Goal: Entertainment & Leisure: Consume media (video, audio)

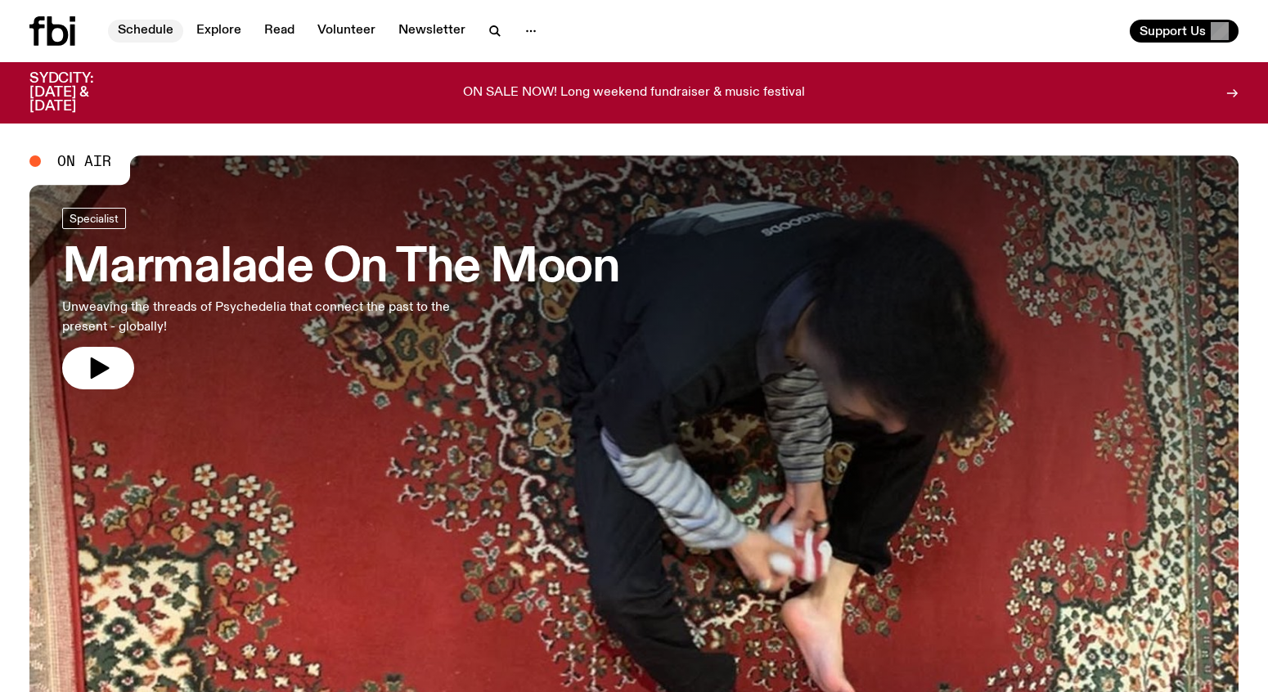
click at [162, 32] on link "Schedule" at bounding box center [145, 31] width 75 height 23
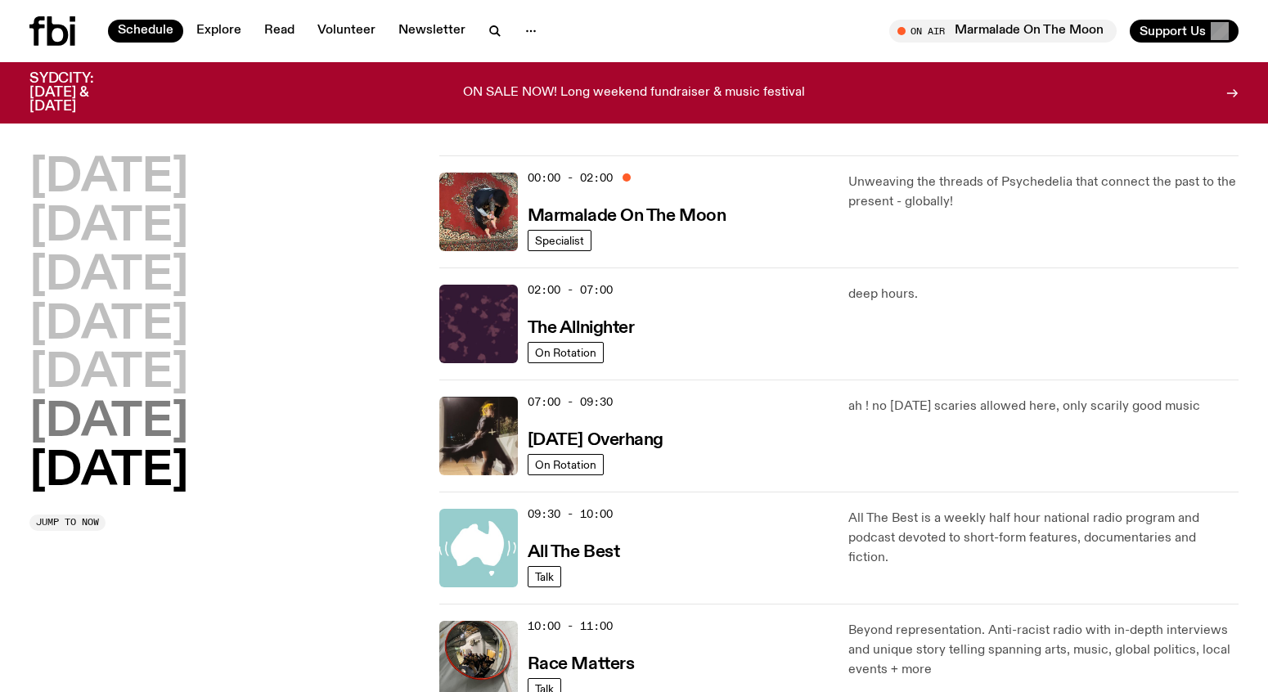
click at [126, 431] on h2 "[DATE]" at bounding box center [108, 423] width 159 height 46
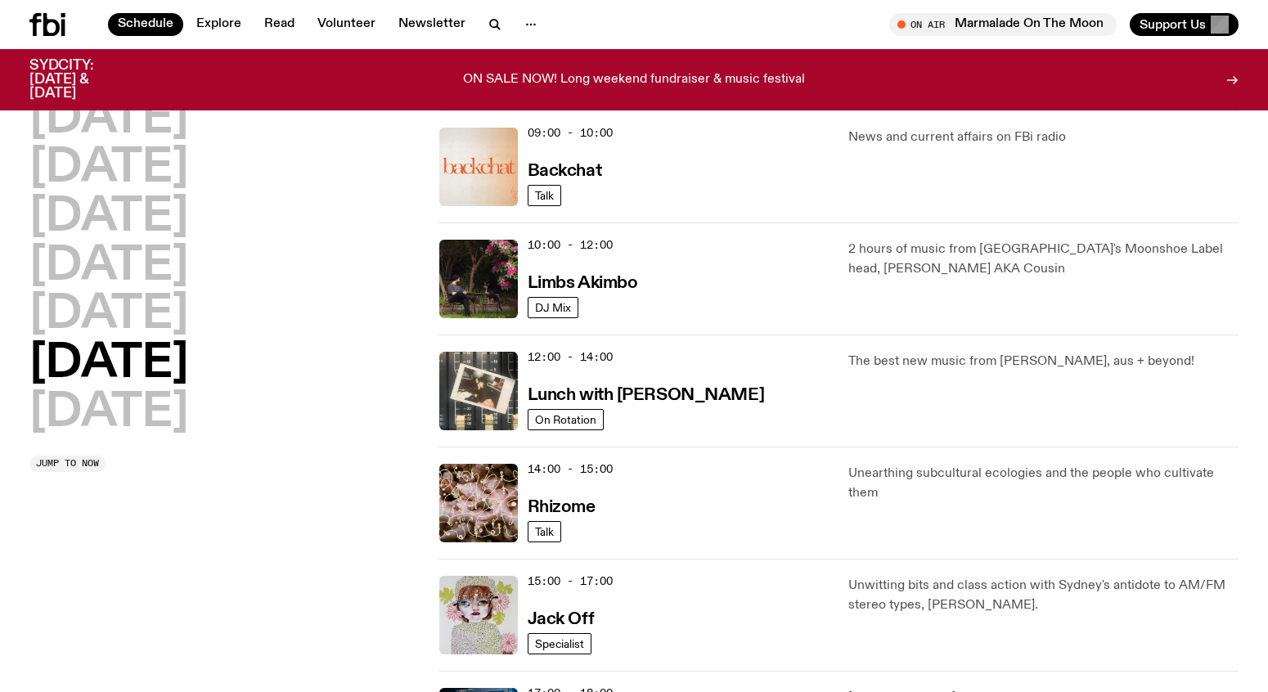
scroll to position [1035, 0]
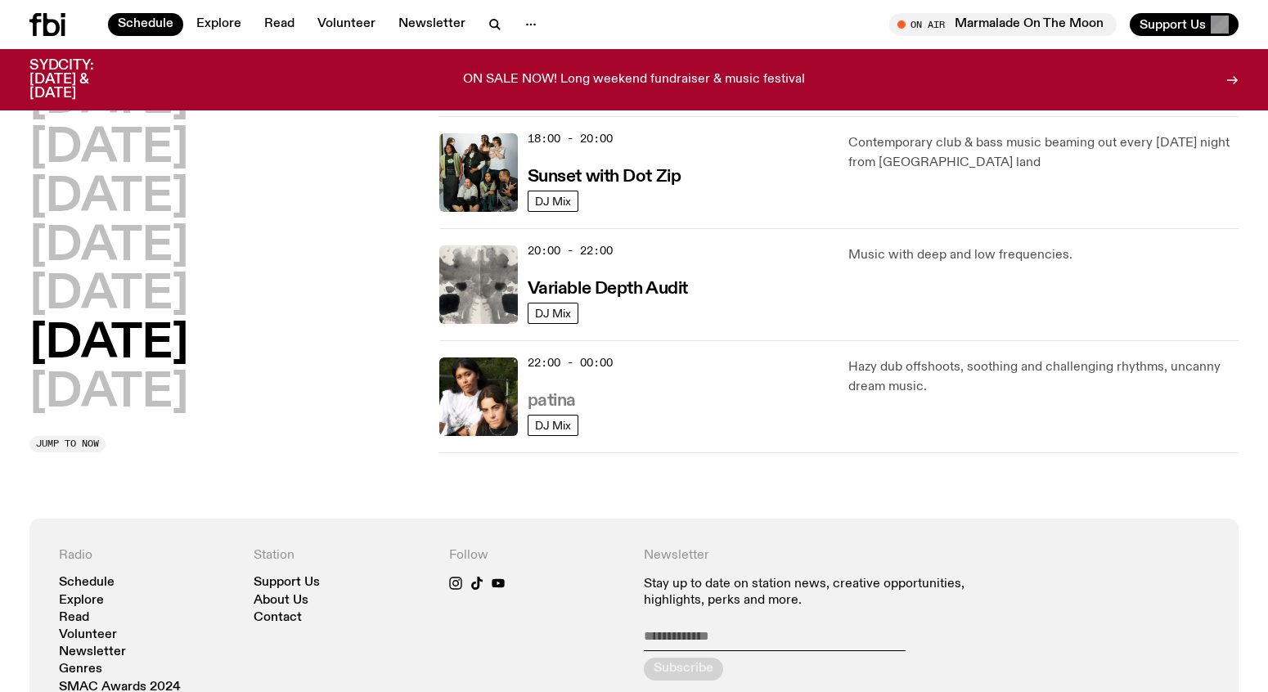
click at [550, 395] on h3 "patina" at bounding box center [551, 401] width 48 height 17
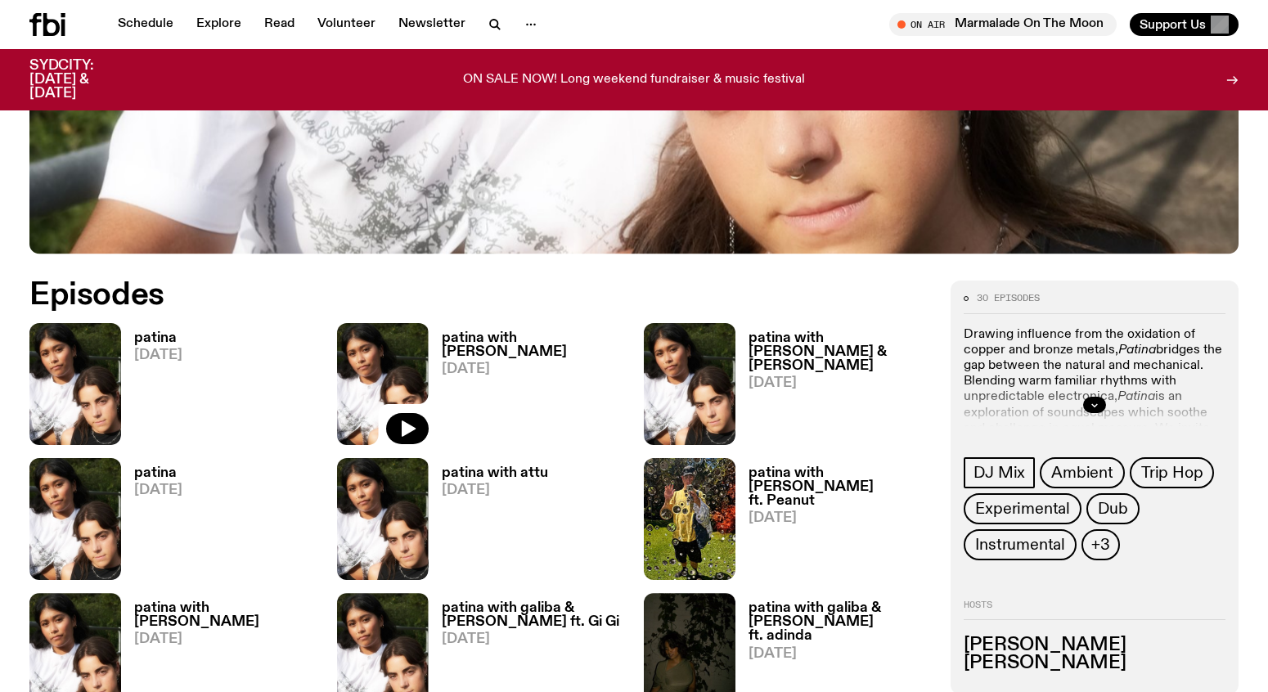
scroll to position [655, 0]
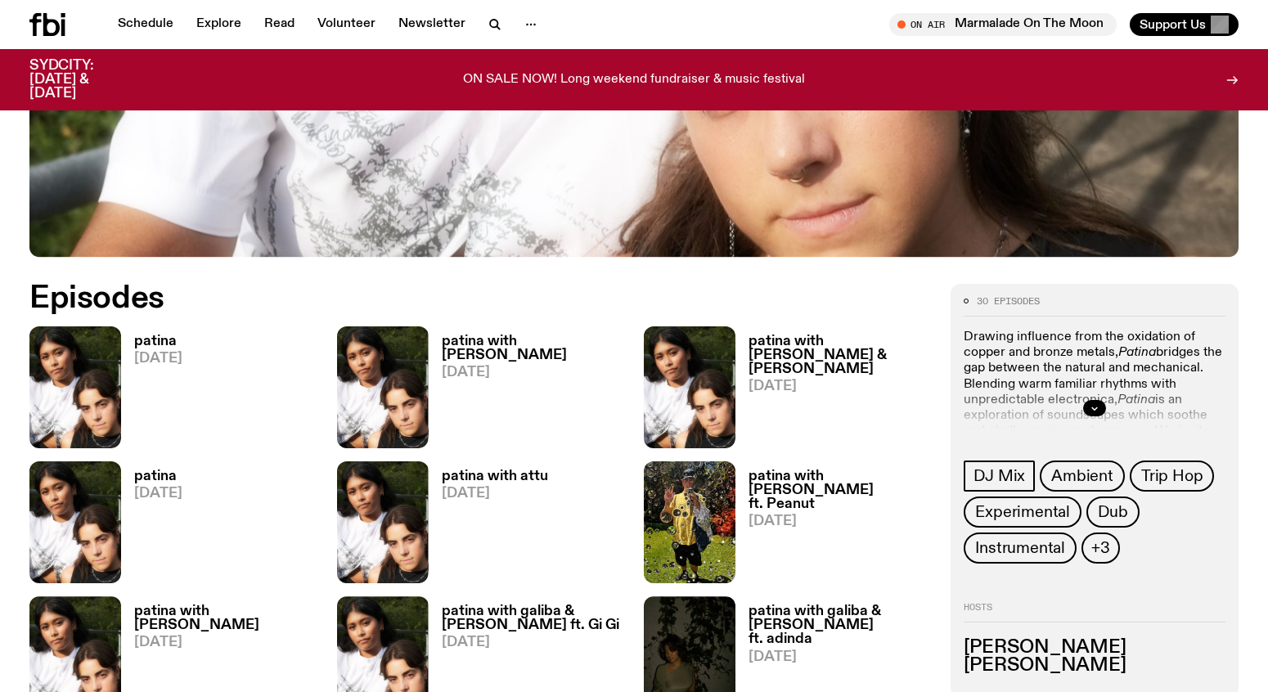
click at [166, 340] on h3 "patina" at bounding box center [158, 341] width 48 height 14
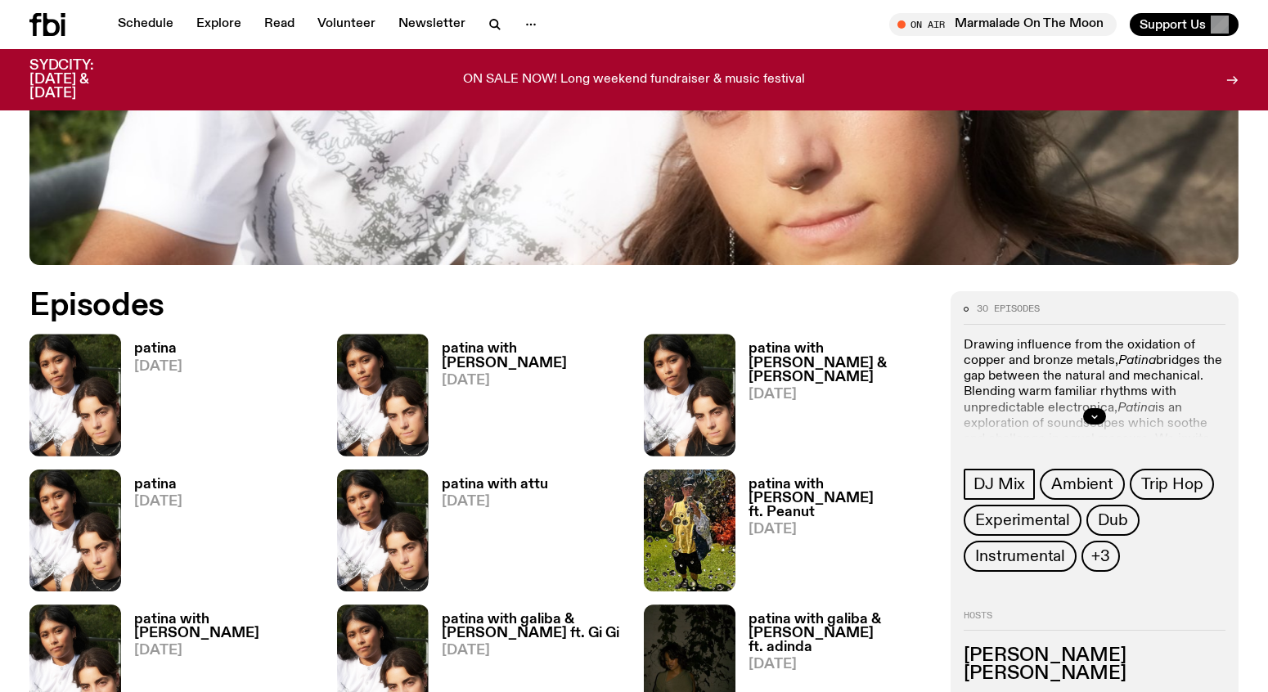
scroll to position [642, 0]
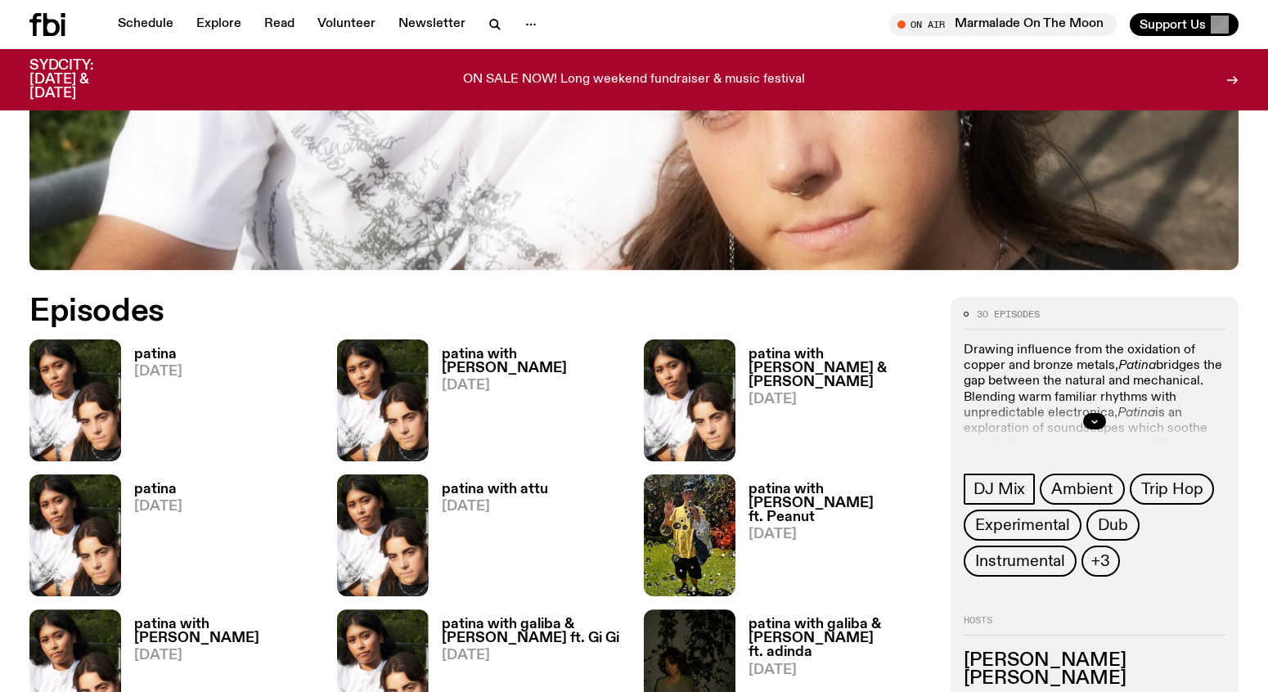
click at [522, 352] on h3 "patina with [PERSON_NAME]" at bounding box center [533, 362] width 183 height 28
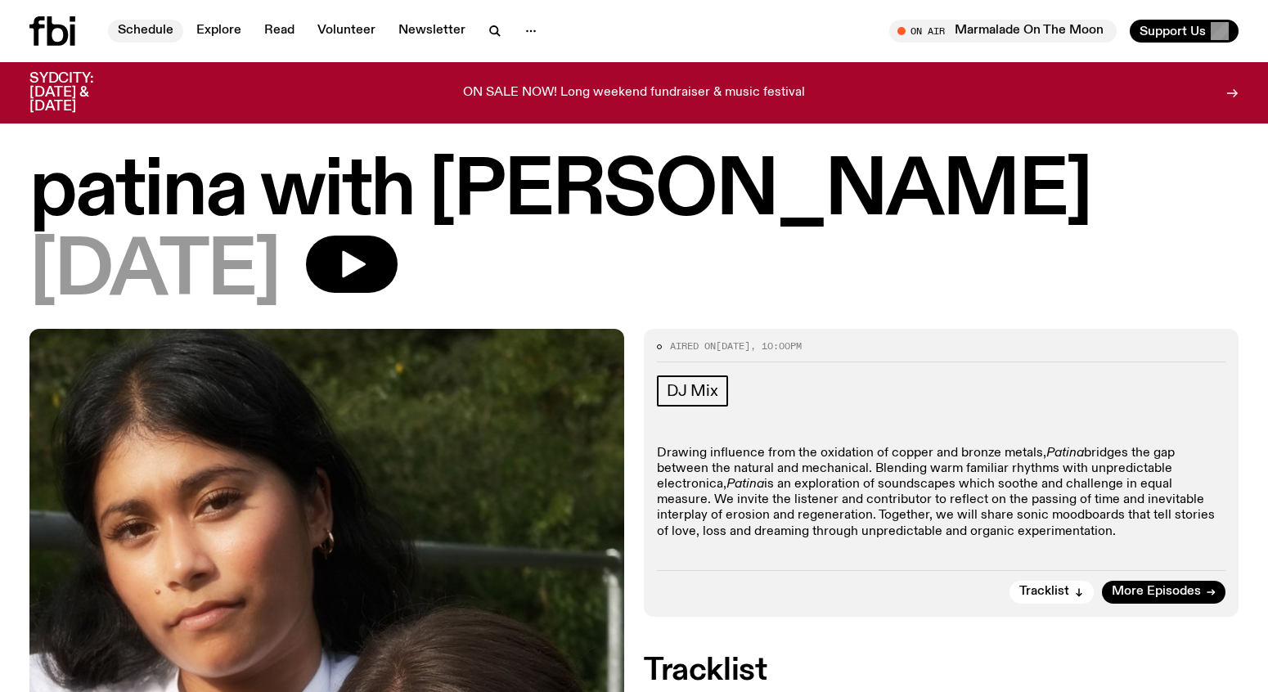
click at [128, 29] on link "Schedule" at bounding box center [145, 31] width 75 height 23
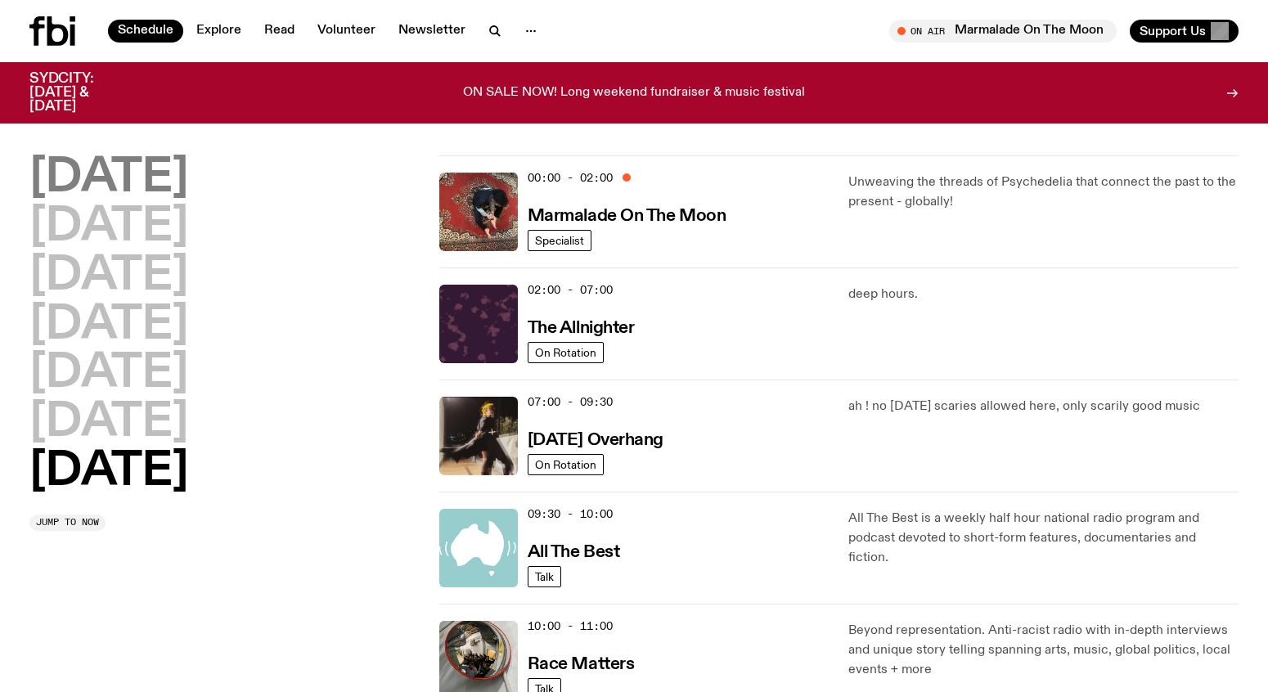
click at [142, 181] on h2 "[DATE]" at bounding box center [108, 178] width 159 height 46
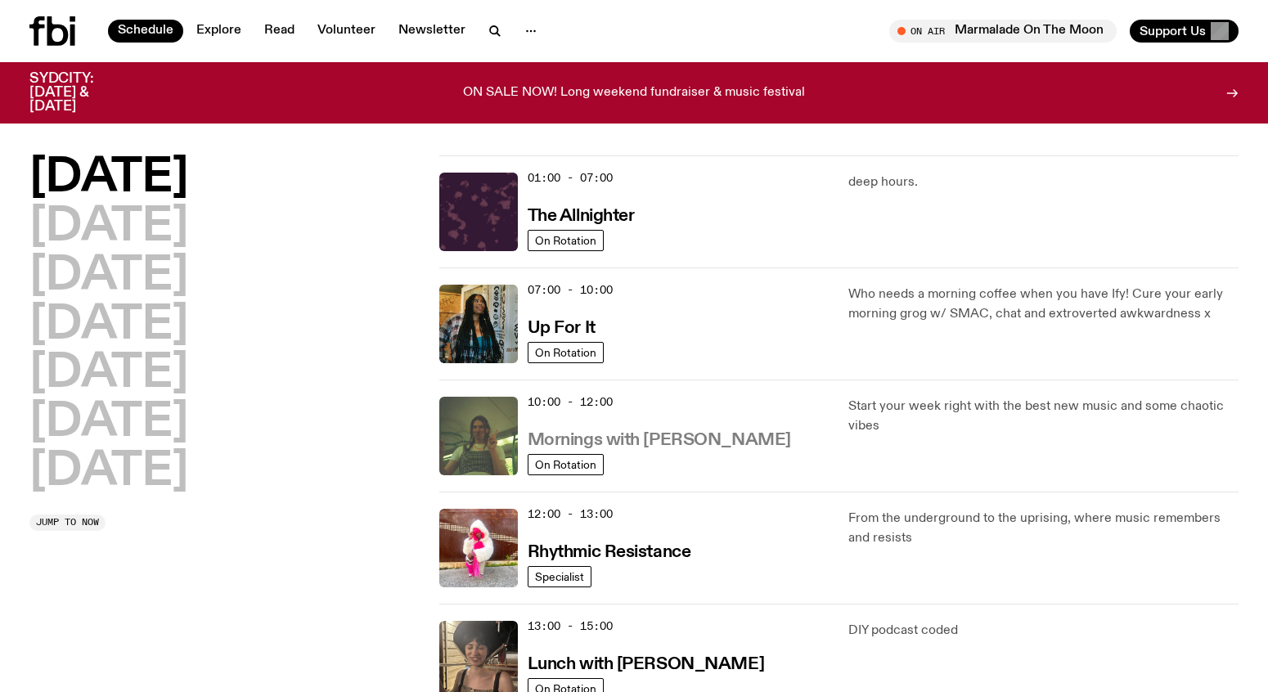
click at [563, 438] on h3 "Mornings with [PERSON_NAME]" at bounding box center [658, 440] width 263 height 17
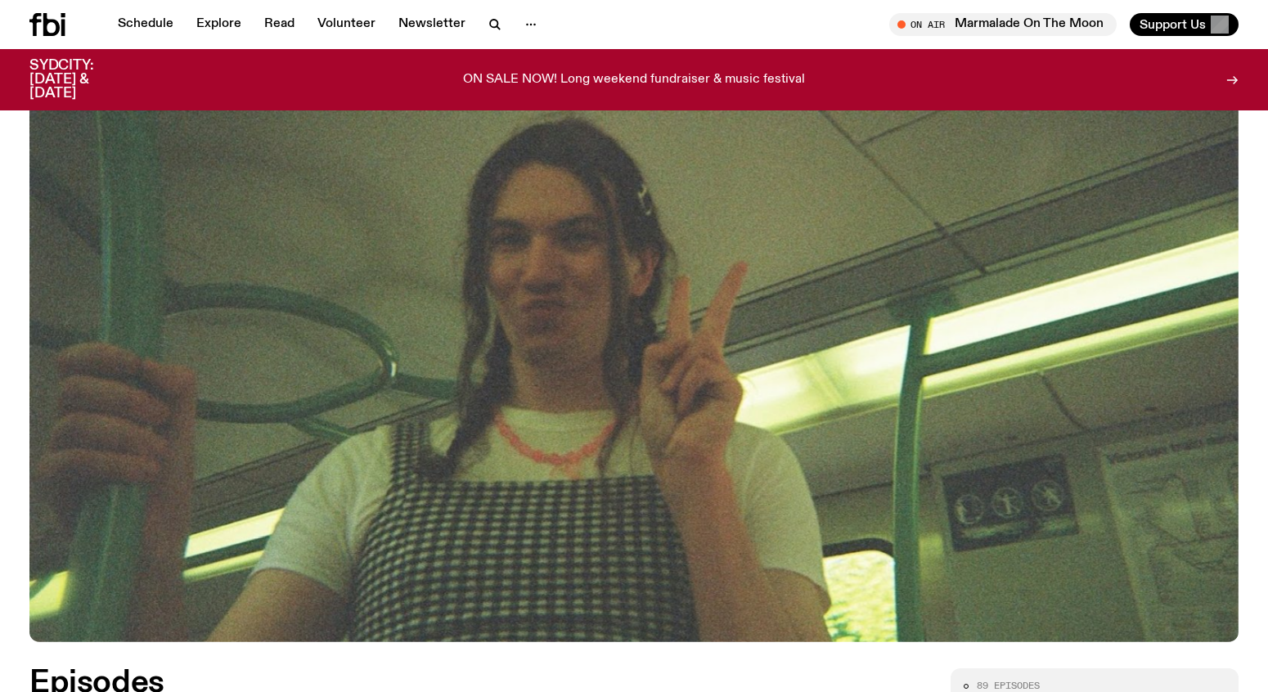
scroll to position [738, 0]
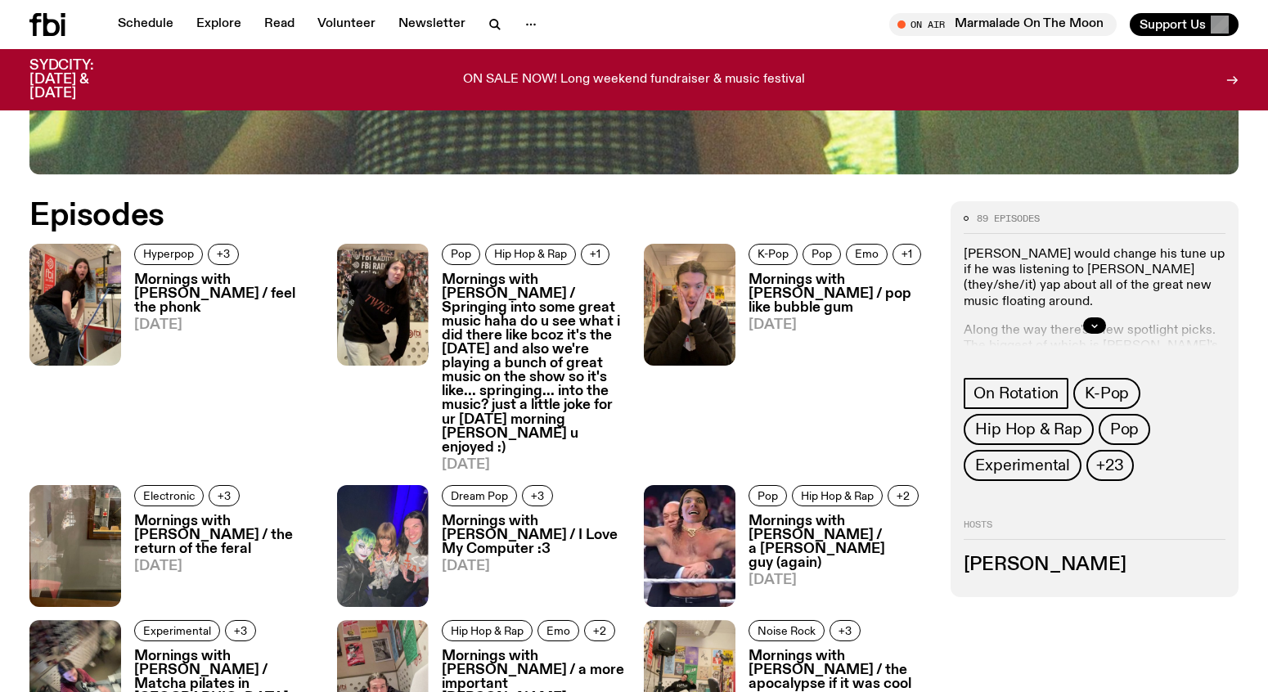
click at [205, 289] on h3 "Mornings with [PERSON_NAME] / feel the phonk" at bounding box center [225, 294] width 183 height 42
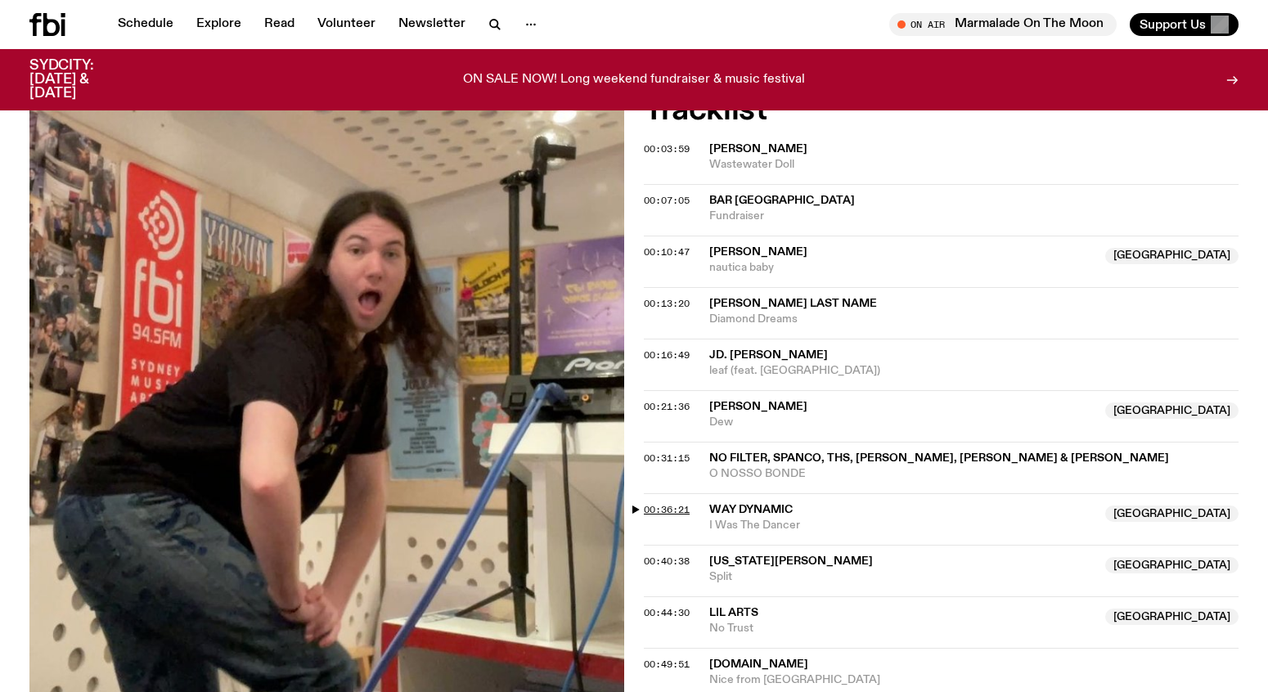
scroll to position [616, 0]
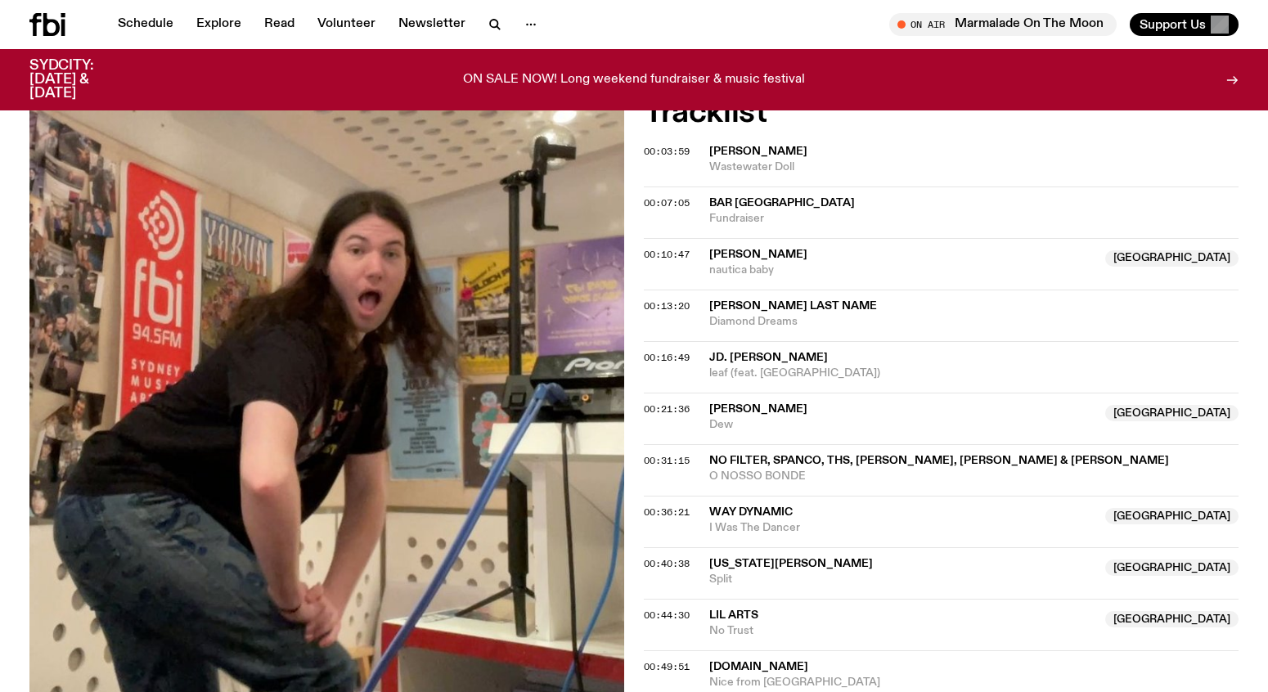
click at [770, 403] on span "[PERSON_NAME]" at bounding box center [758, 408] width 98 height 11
click at [663, 412] on span "00:21:36" at bounding box center [667, 408] width 46 height 13
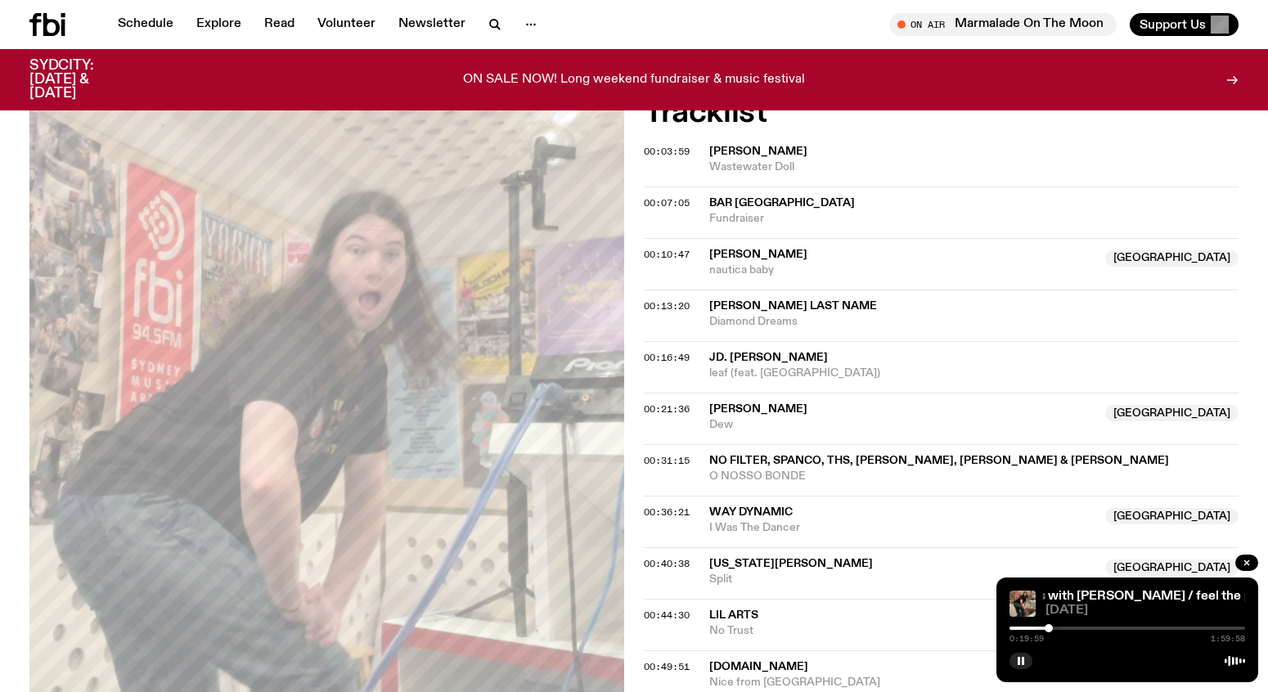
click at [1048, 627] on div at bounding box center [1048, 628] width 8 height 8
click at [1043, 626] on div at bounding box center [931, 627] width 236 height 3
click at [680, 355] on span "00:16:49" at bounding box center [667, 357] width 46 height 13
click at [1044, 628] on div at bounding box center [1045, 628] width 8 height 8
click at [1037, 627] on div at bounding box center [1037, 628] width 8 height 8
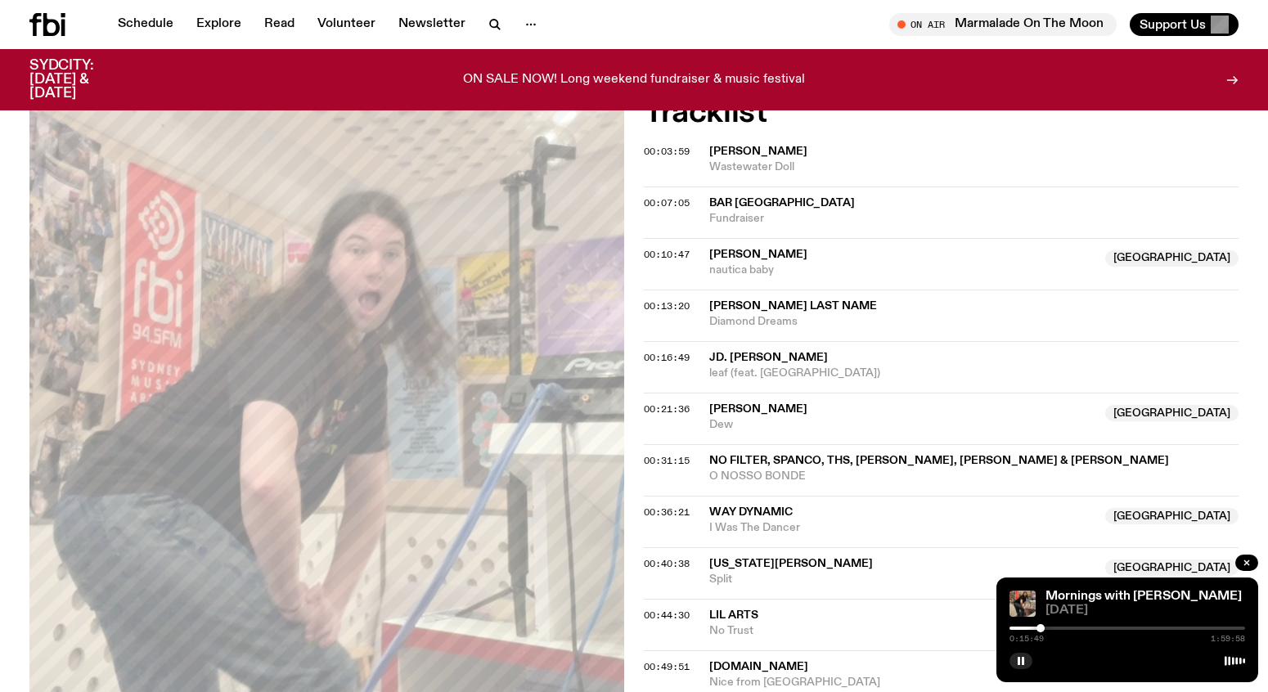
click at [1040, 627] on div at bounding box center [1040, 628] width 8 height 8
click at [1044, 626] on div at bounding box center [1044, 628] width 8 height 8
click at [1043, 628] on div at bounding box center [1043, 628] width 8 height 8
click at [1049, 627] on div at bounding box center [1127, 627] width 236 height 3
click at [1053, 626] on div at bounding box center [1049, 628] width 8 height 8
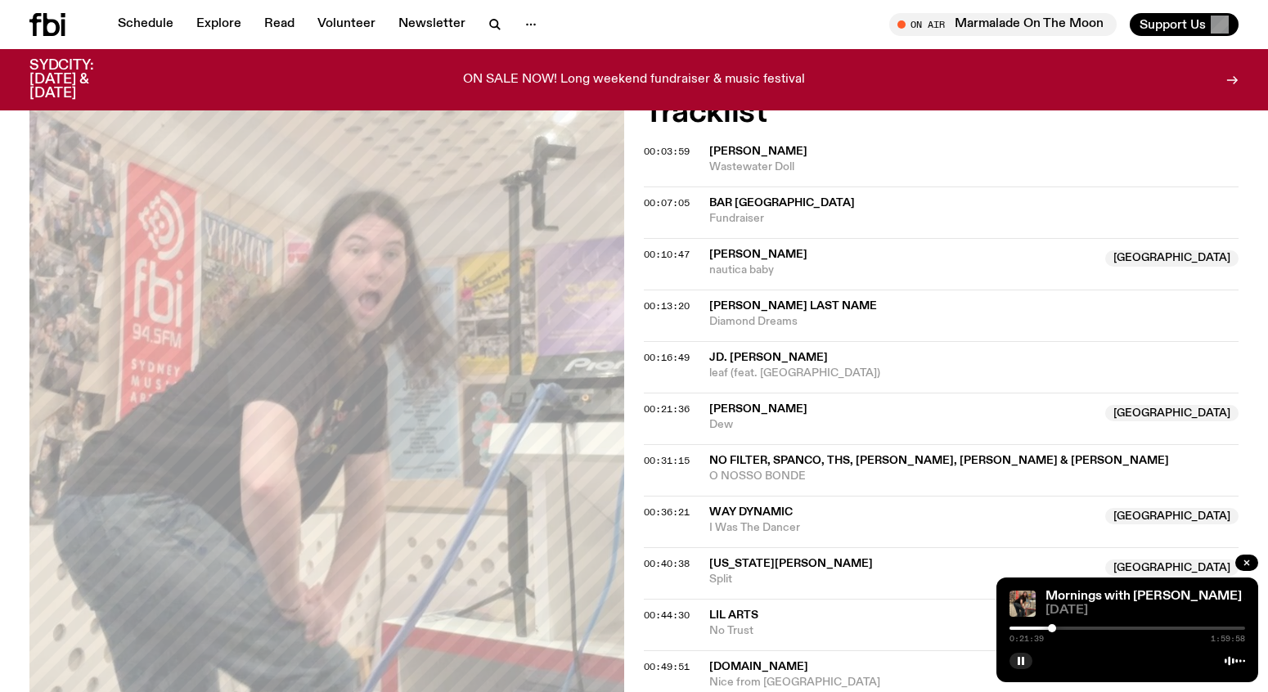
click at [1052, 624] on div at bounding box center [1052, 628] width 8 height 8
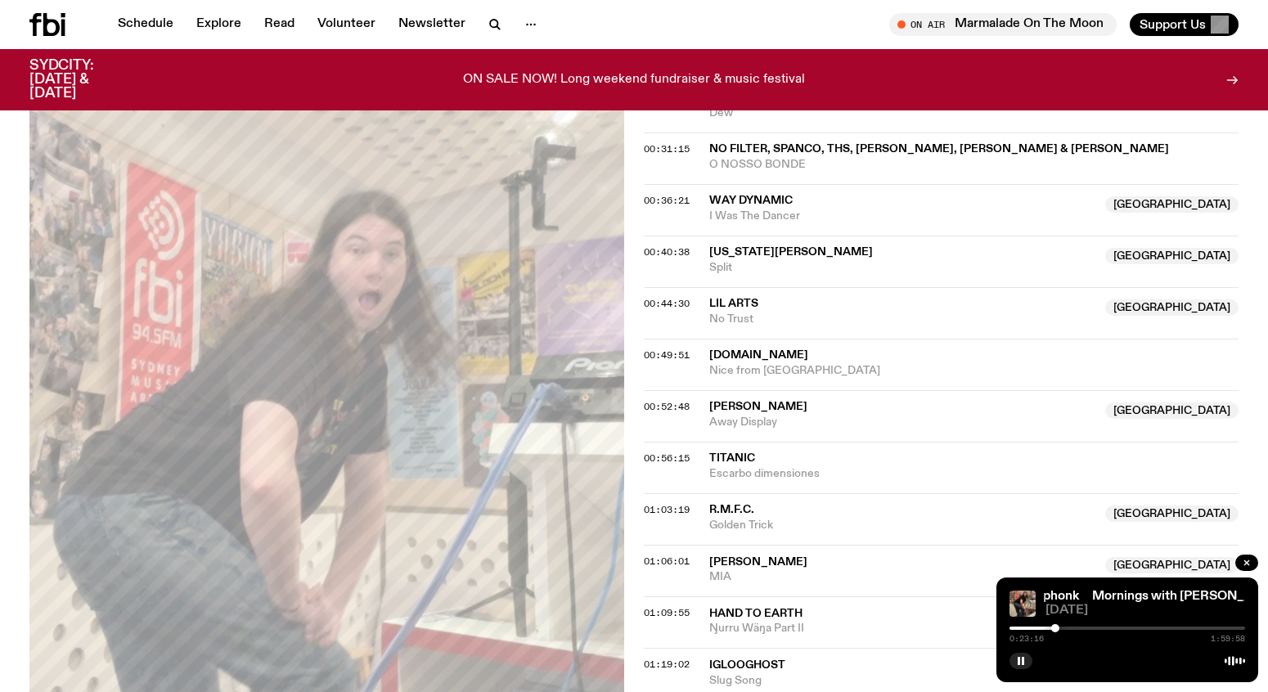
scroll to position [845, 0]
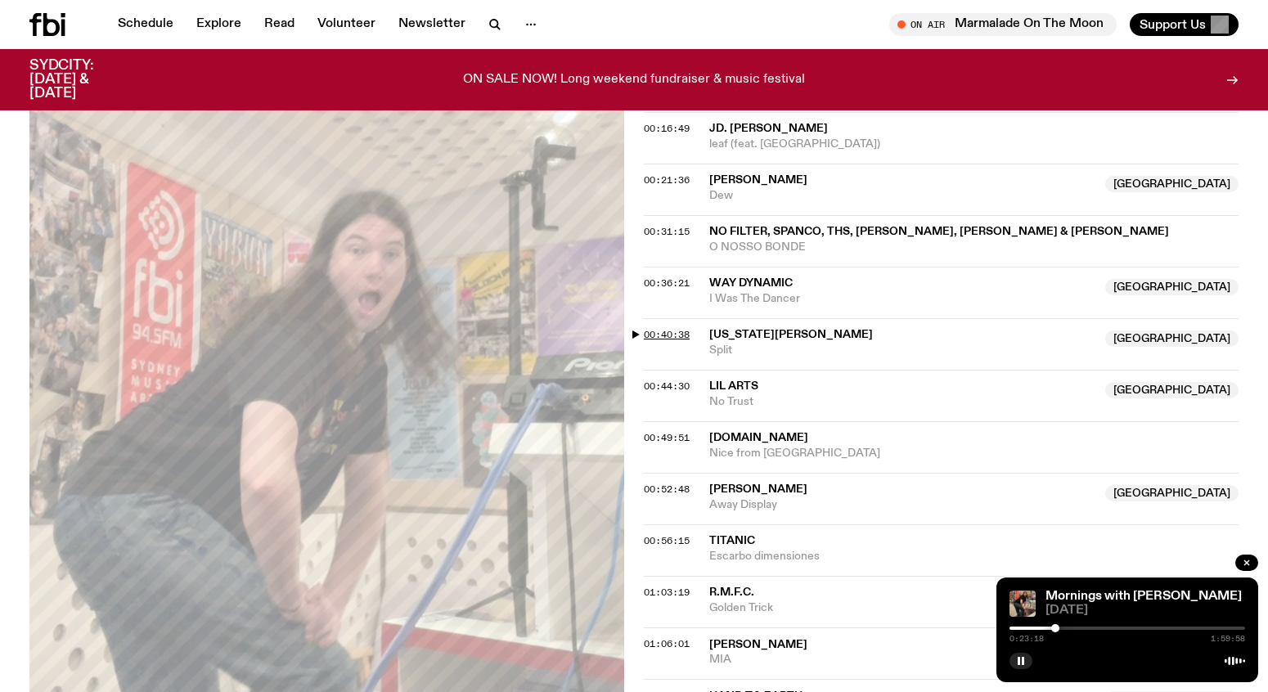
click at [674, 330] on span "00:40:38" at bounding box center [667, 334] width 46 height 13
click at [1094, 627] on div at bounding box center [1127, 627] width 236 height 3
click at [1092, 626] on div at bounding box center [1094, 628] width 8 height 8
click at [681, 486] on span "00:52:48" at bounding box center [667, 489] width 46 height 13
click at [1119, 626] on div at bounding box center [1127, 627] width 236 height 3
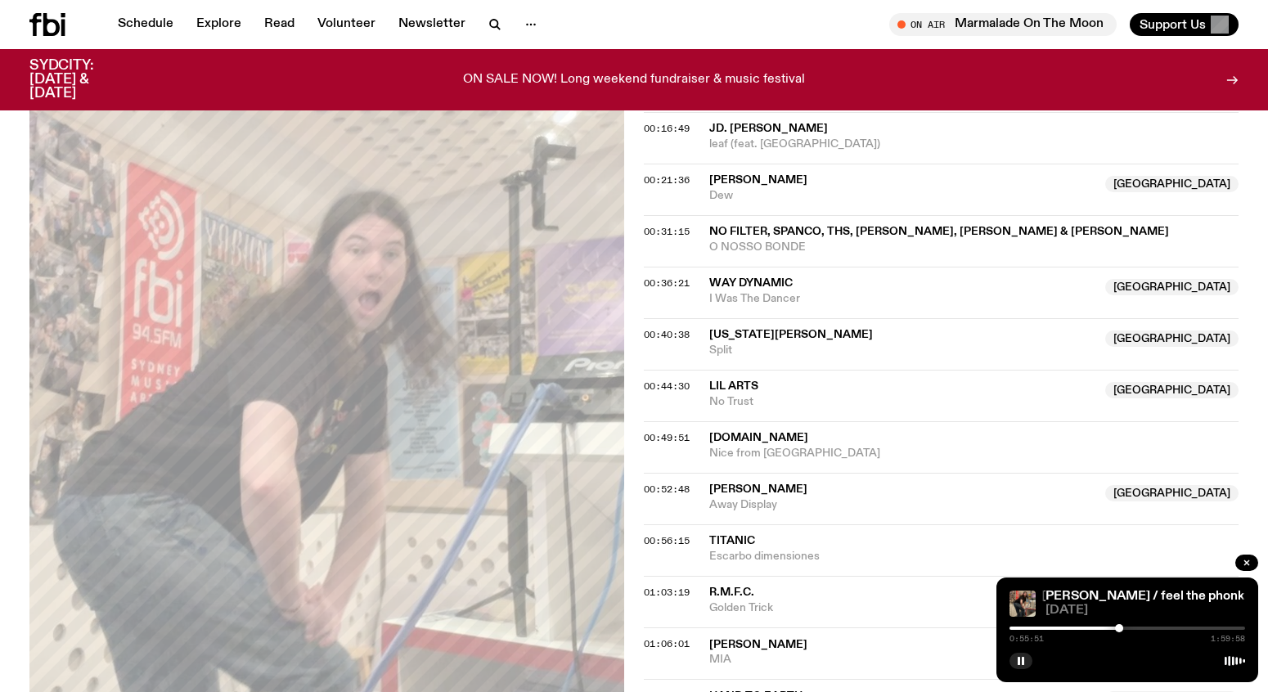
click at [1118, 627] on div at bounding box center [1119, 628] width 8 height 8
click at [680, 536] on span "00:56:15" at bounding box center [667, 540] width 46 height 13
click at [1127, 626] on div at bounding box center [1127, 627] width 236 height 3
click at [1133, 626] on div at bounding box center [1127, 627] width 236 height 3
click at [675, 591] on span "01:03:19" at bounding box center [667, 592] width 46 height 13
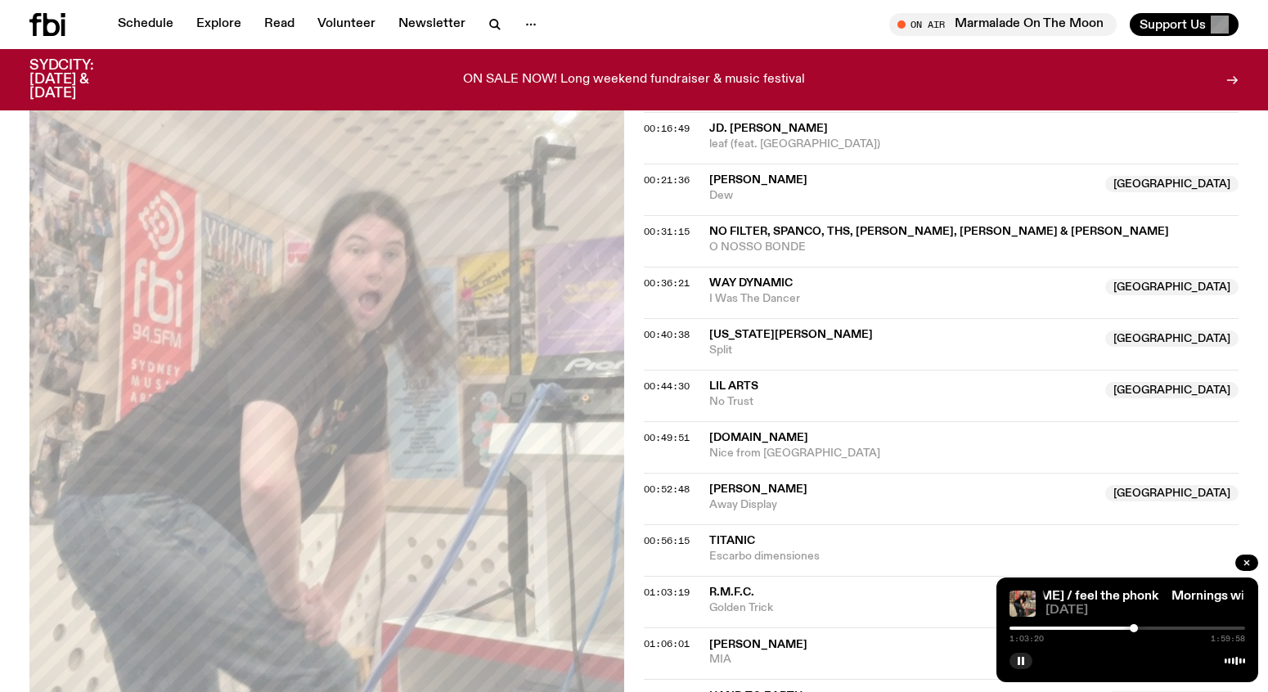
click at [1142, 627] on div at bounding box center [1127, 627] width 236 height 3
click at [1137, 626] on div at bounding box center [1024, 627] width 236 height 3
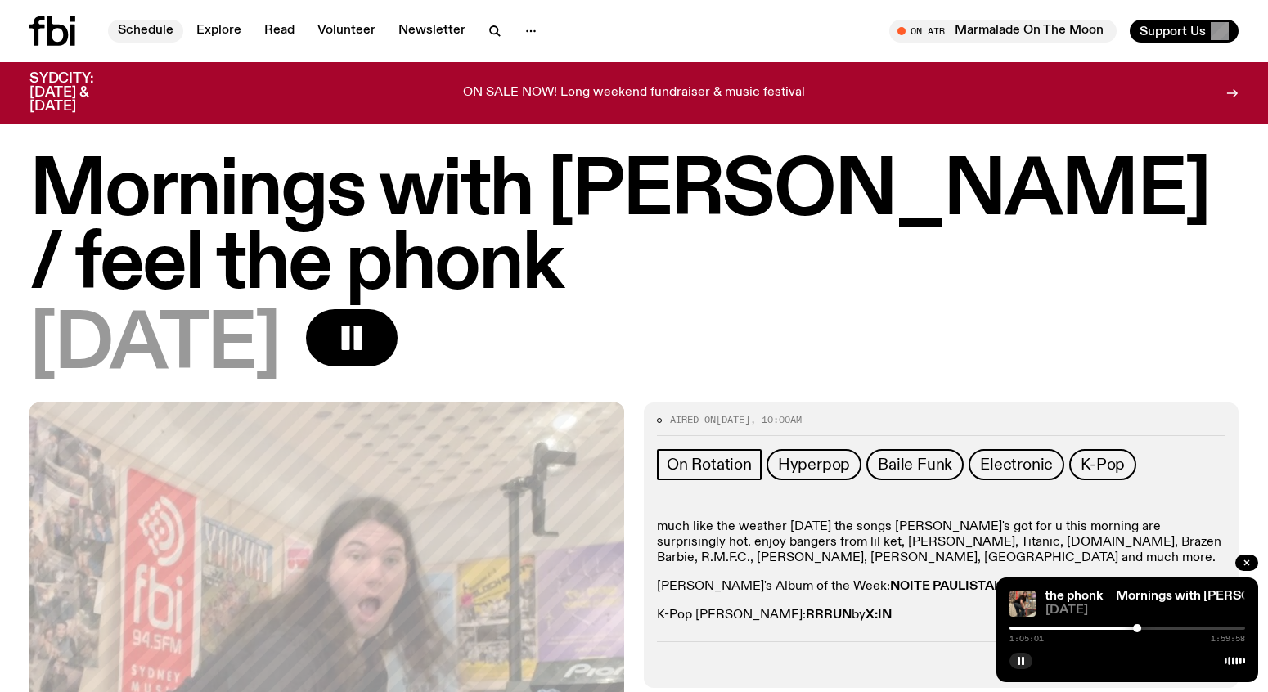
click at [128, 25] on link "Schedule" at bounding box center [145, 31] width 75 height 23
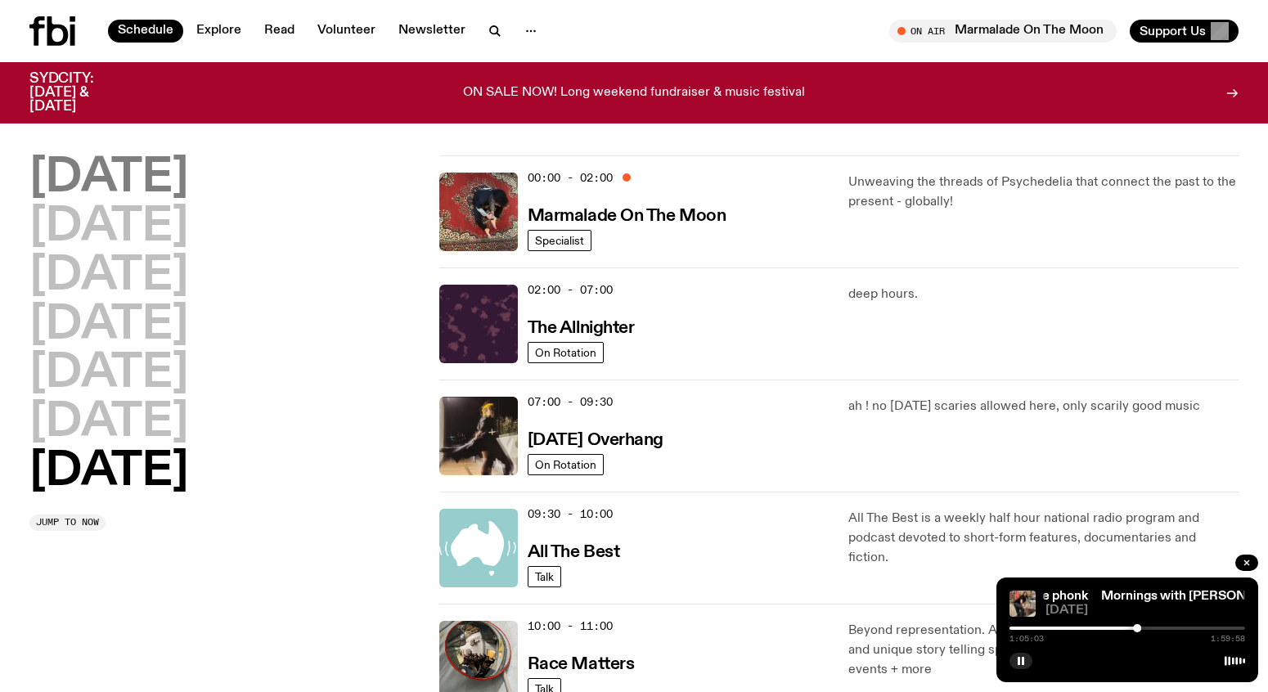
click at [168, 182] on h2 "[DATE]" at bounding box center [108, 178] width 159 height 46
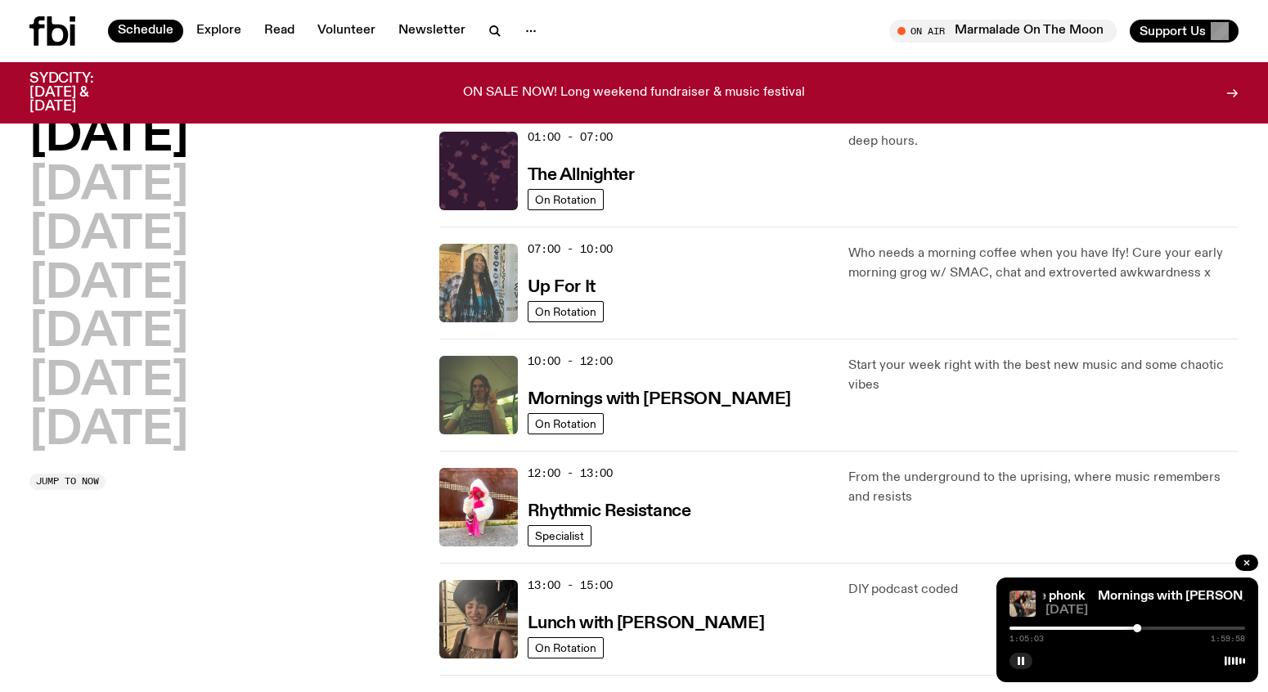
scroll to position [46, 0]
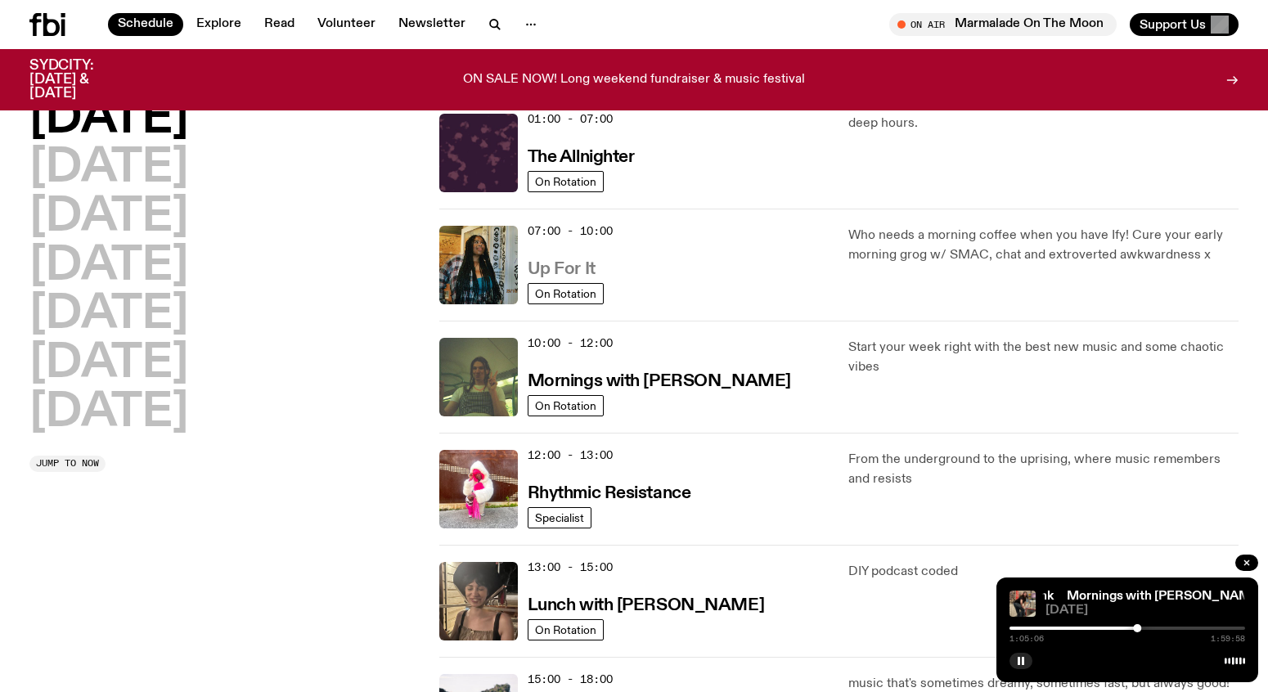
click at [572, 266] on h3 "Up For It" at bounding box center [561, 269] width 68 height 17
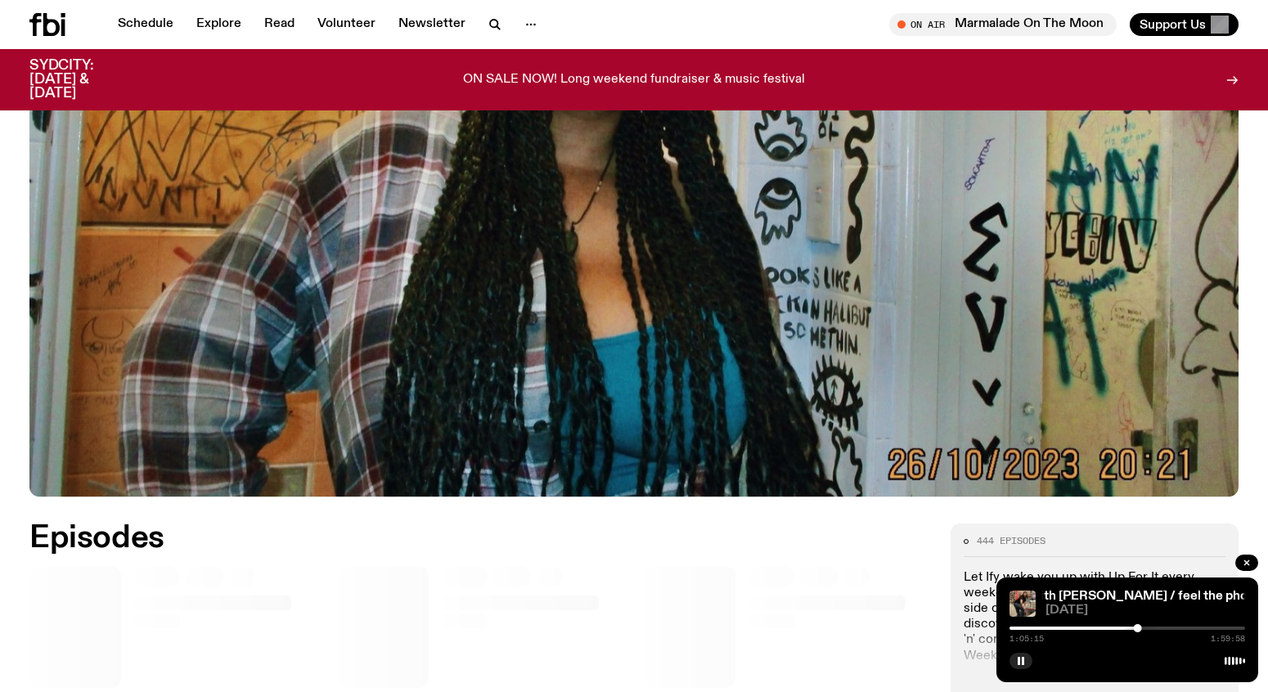
scroll to position [733, 0]
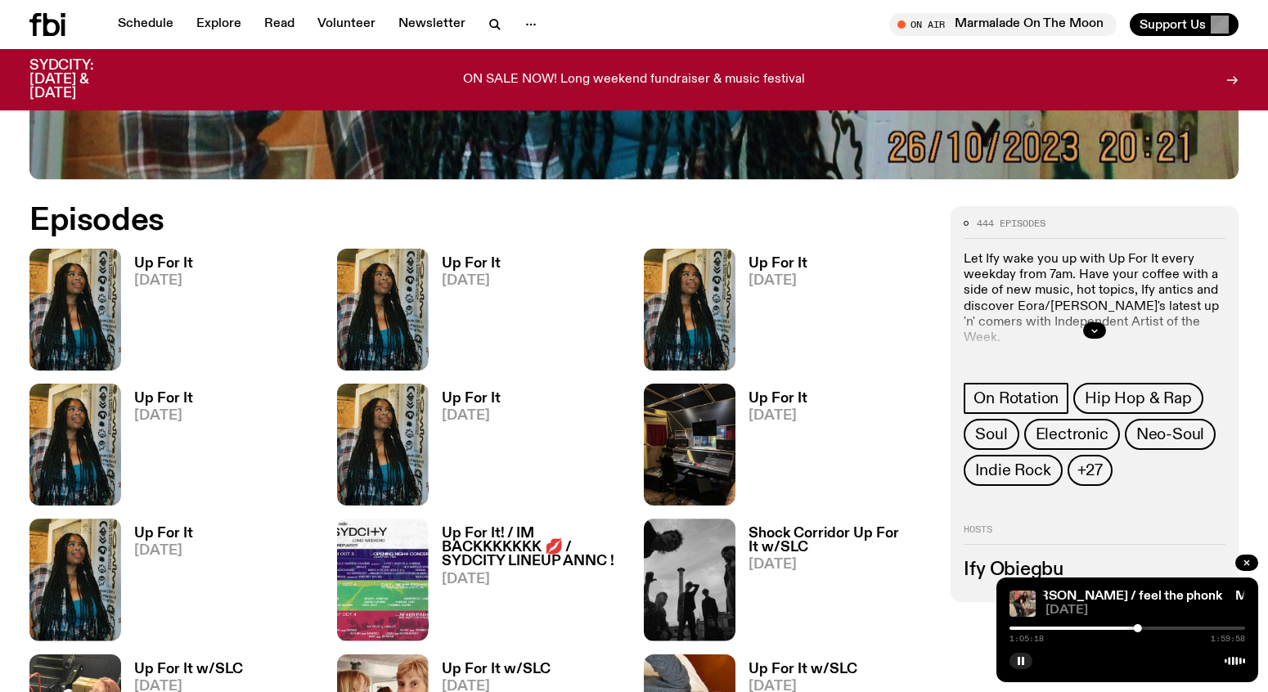
click at [177, 259] on h3 "Up For It" at bounding box center [163, 264] width 59 height 14
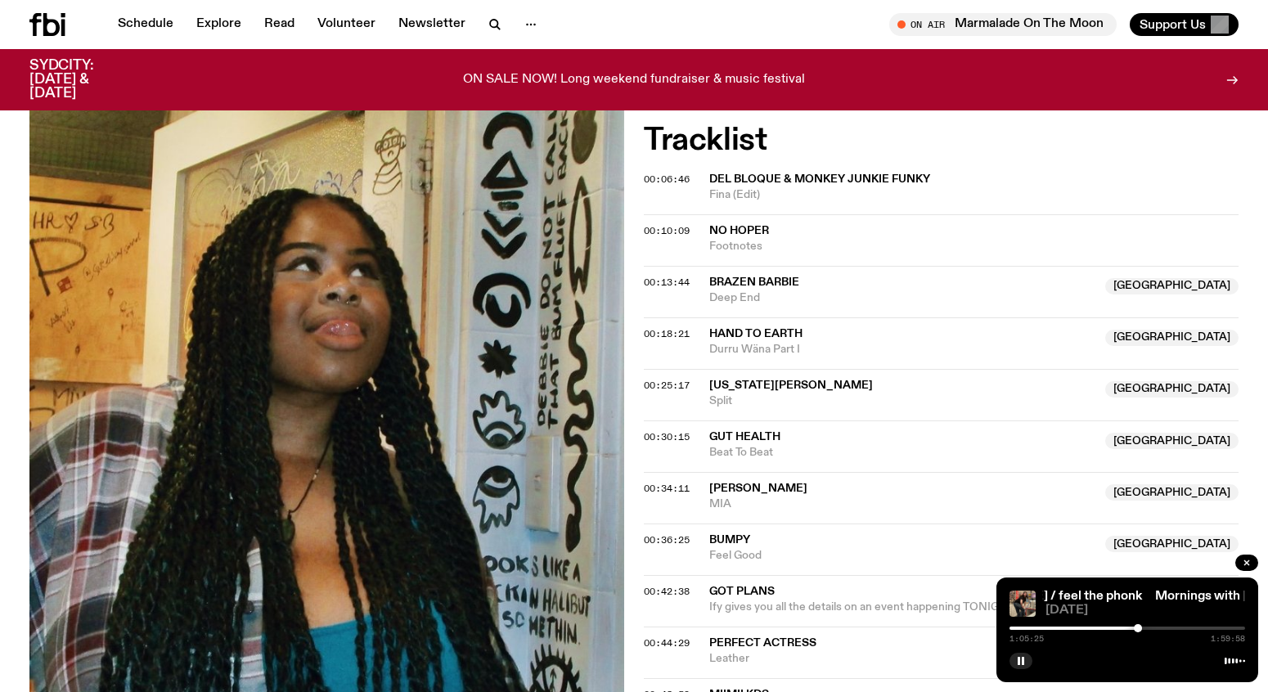
scroll to position [602, 0]
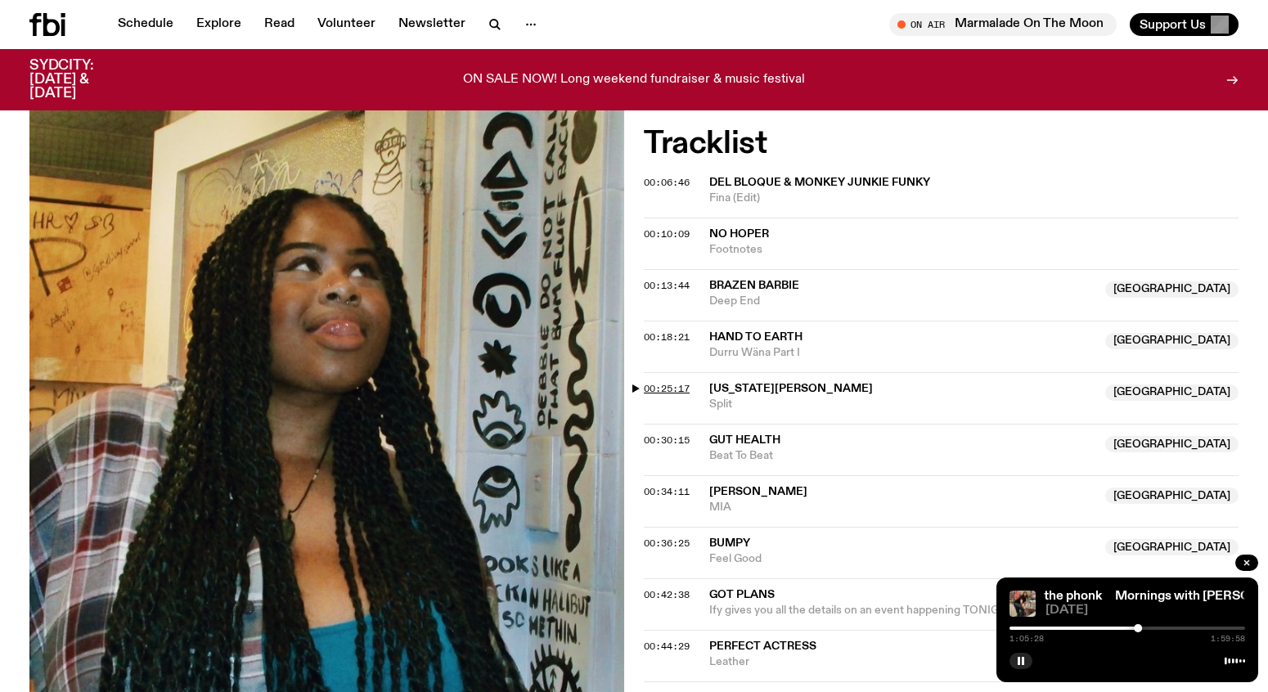
click at [664, 386] on span "00:25:17" at bounding box center [667, 388] width 46 height 13
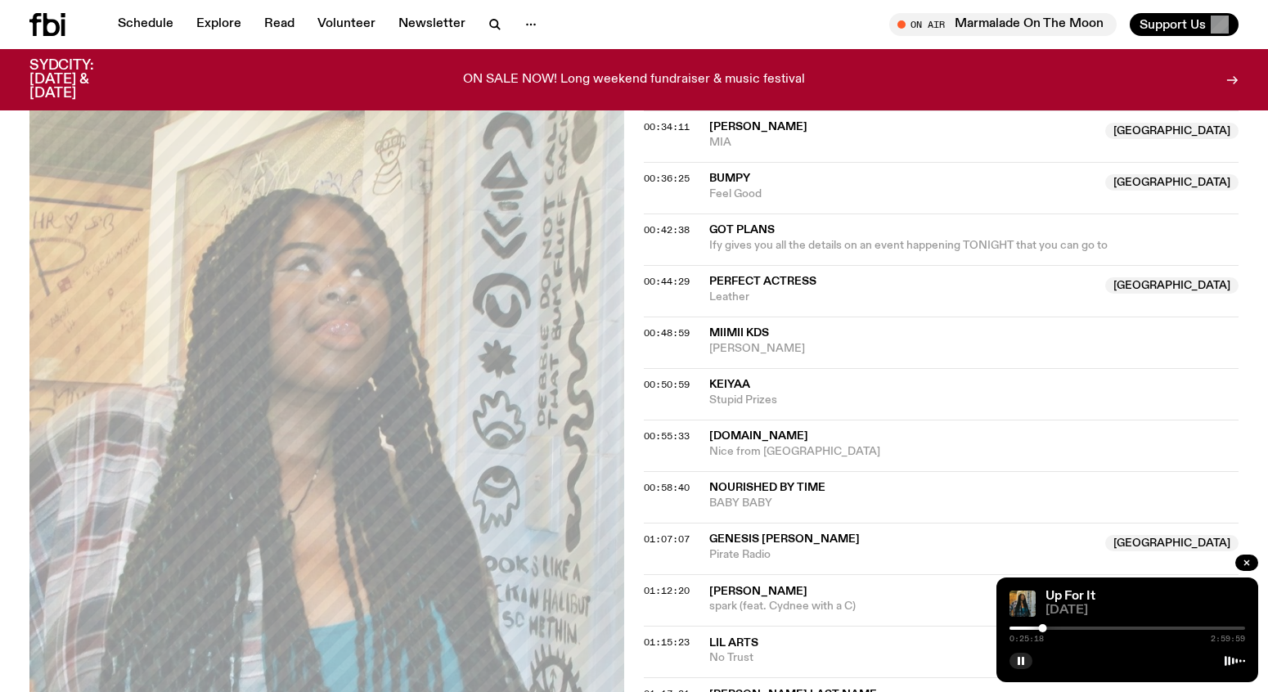
scroll to position [967, 0]
click at [1017, 656] on icon "button" at bounding box center [1021, 661] width 10 height 10
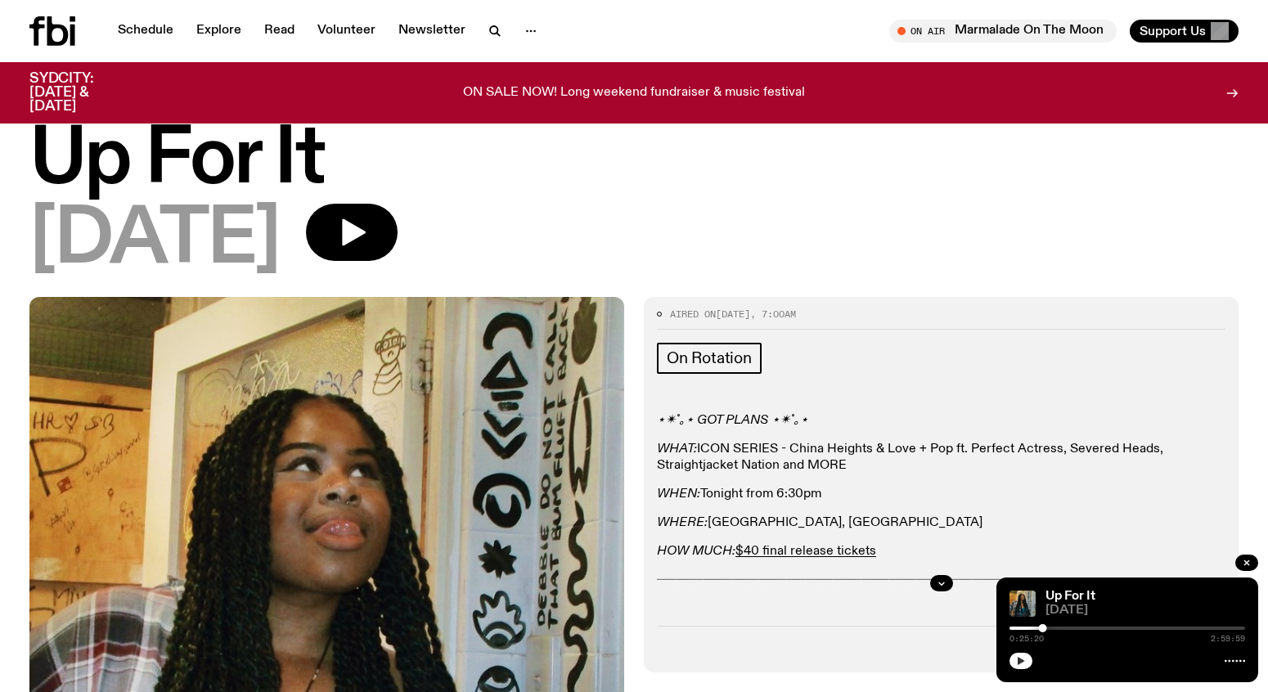
scroll to position [0, 0]
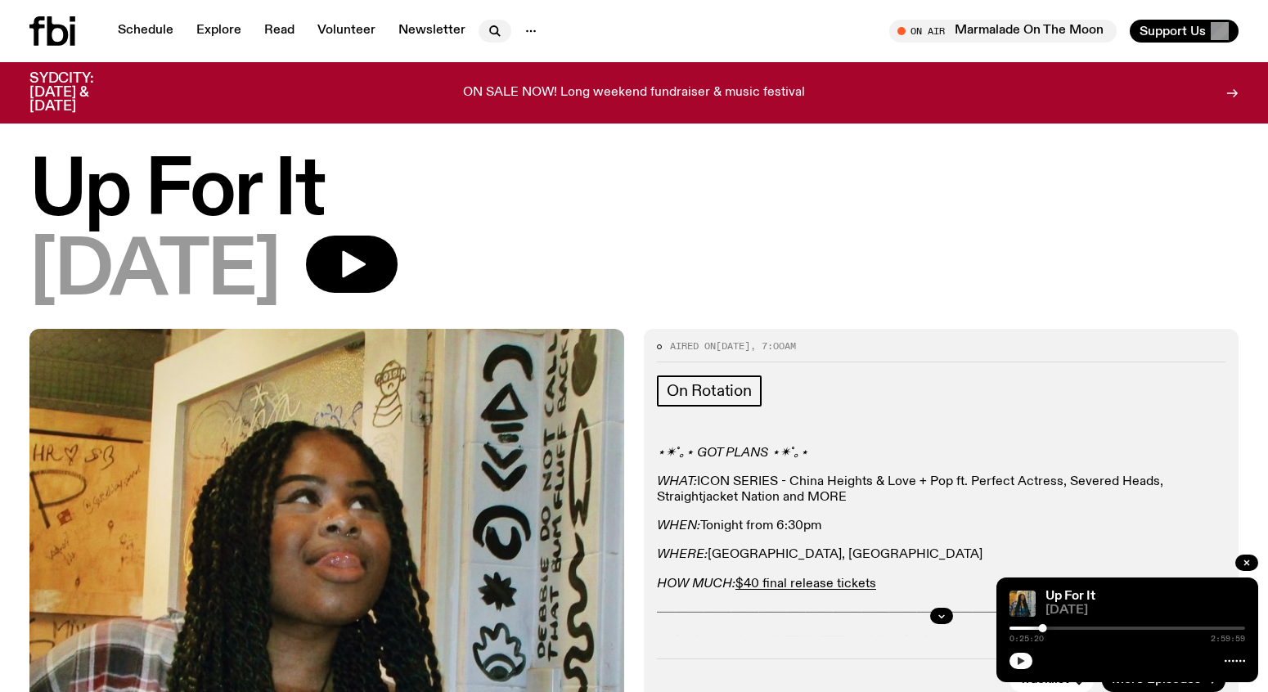
click at [495, 27] on icon "button" at bounding box center [495, 31] width 20 height 20
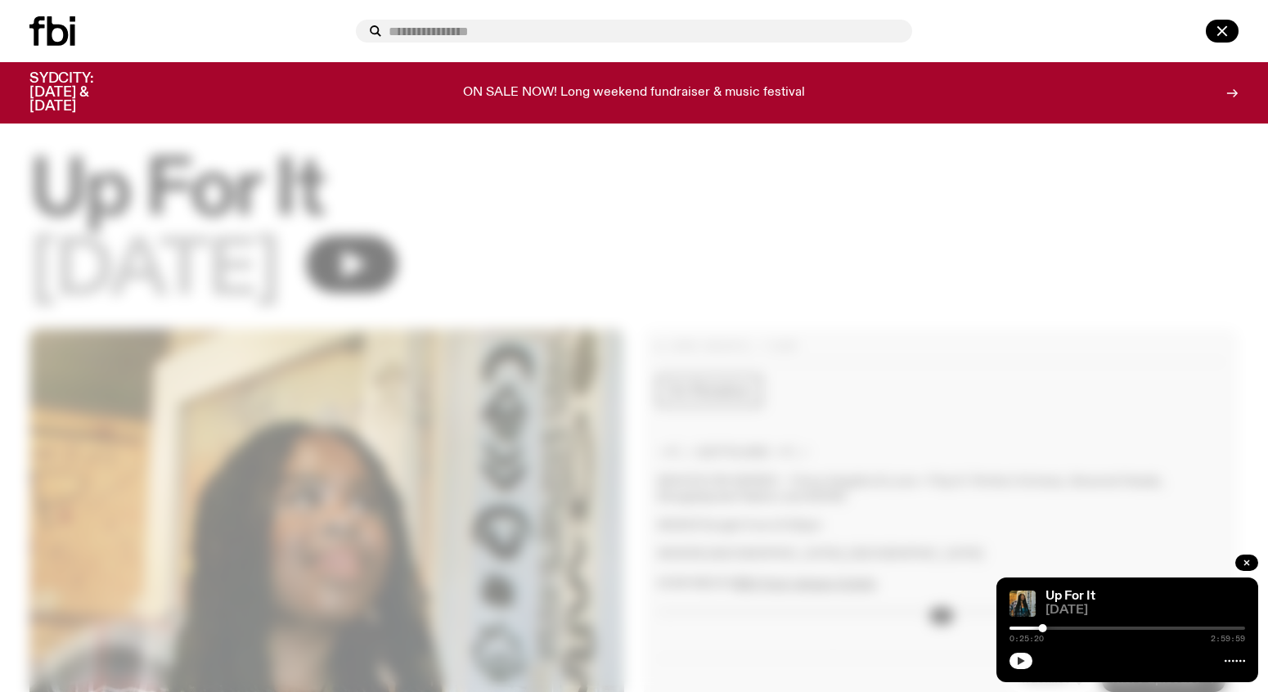
click at [581, 29] on input "text" at bounding box center [643, 32] width 510 height 14
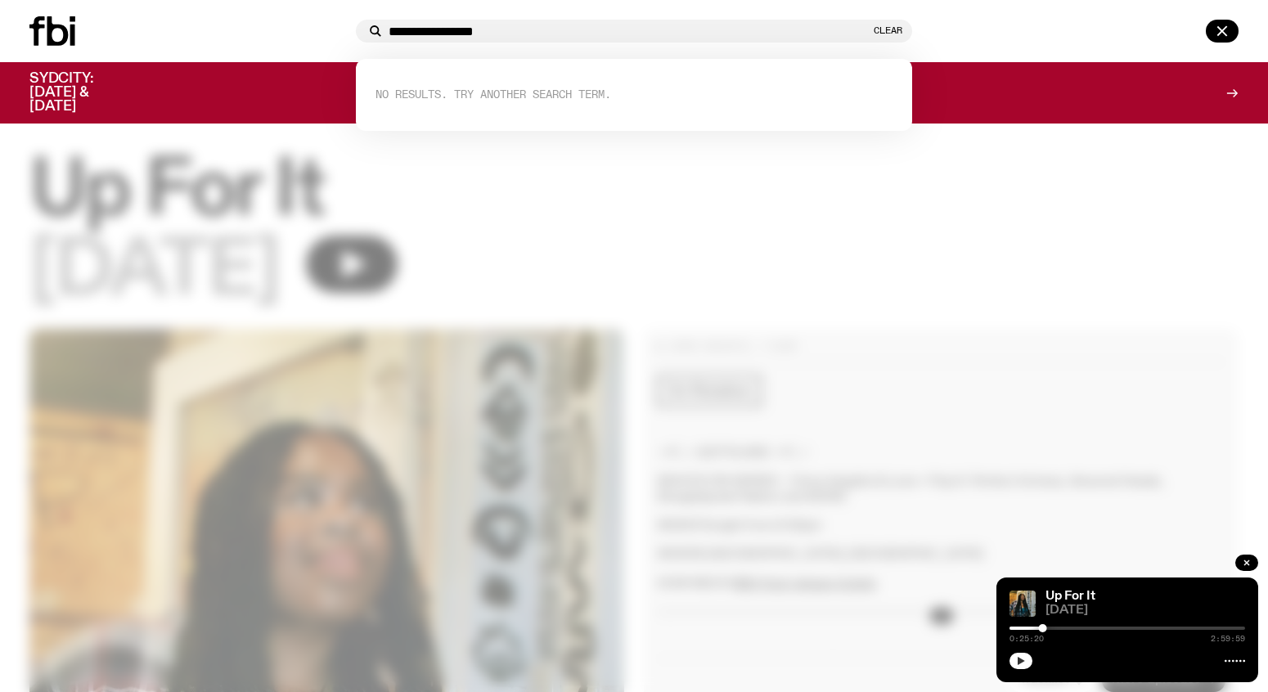
drag, startPoint x: 438, startPoint y: 32, endPoint x: 294, endPoint y: 25, distance: 144.1
click at [294, 25] on div "**********" at bounding box center [634, 31] width 1268 height 62
type input "**********"
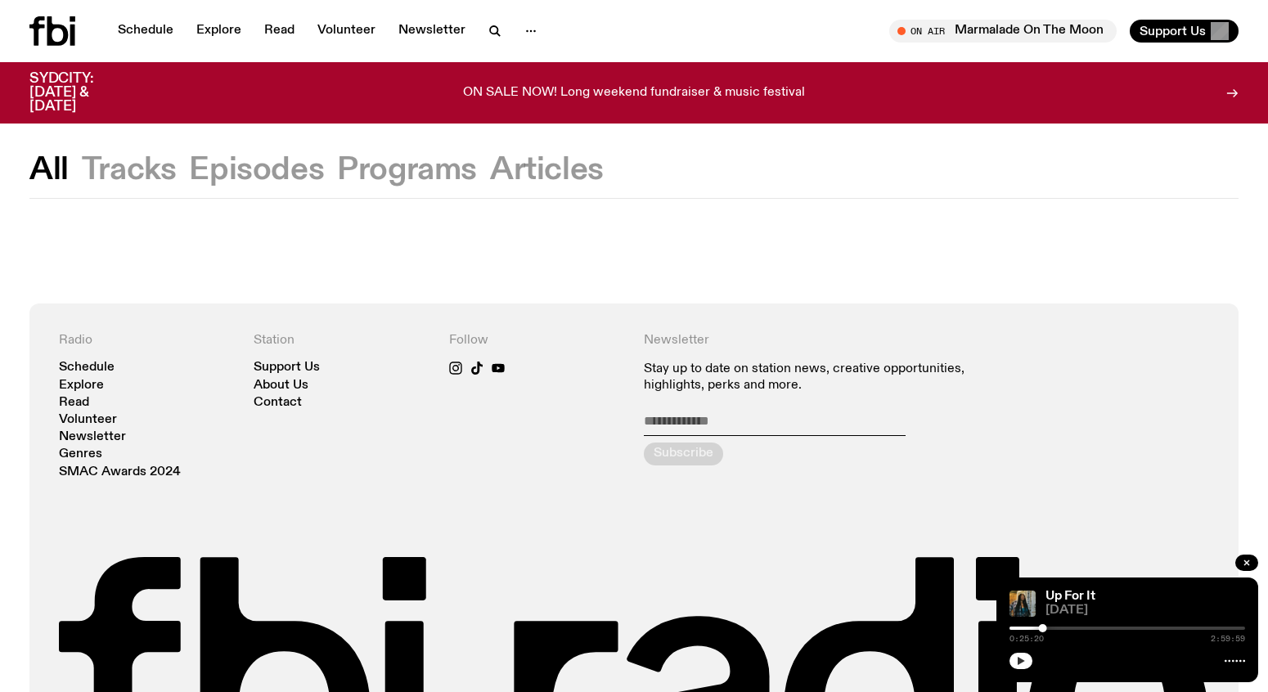
click at [151, 168] on button "Tracks" at bounding box center [129, 169] width 95 height 29
click at [67, 34] on icon at bounding box center [57, 30] width 21 height 29
